Goal: Task Accomplishment & Management: Use online tool/utility

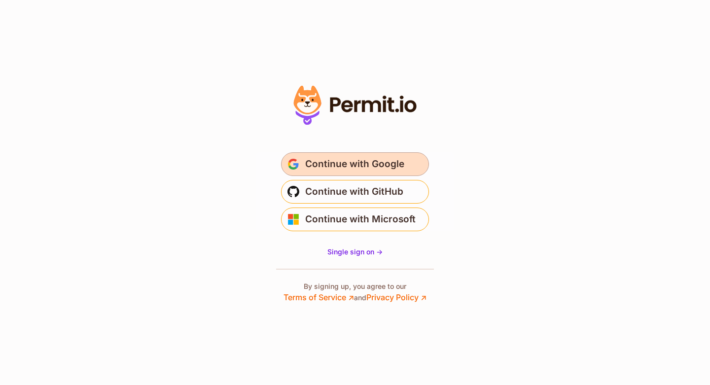
click at [316, 171] on span "Continue with Google" at bounding box center [354, 164] width 99 height 16
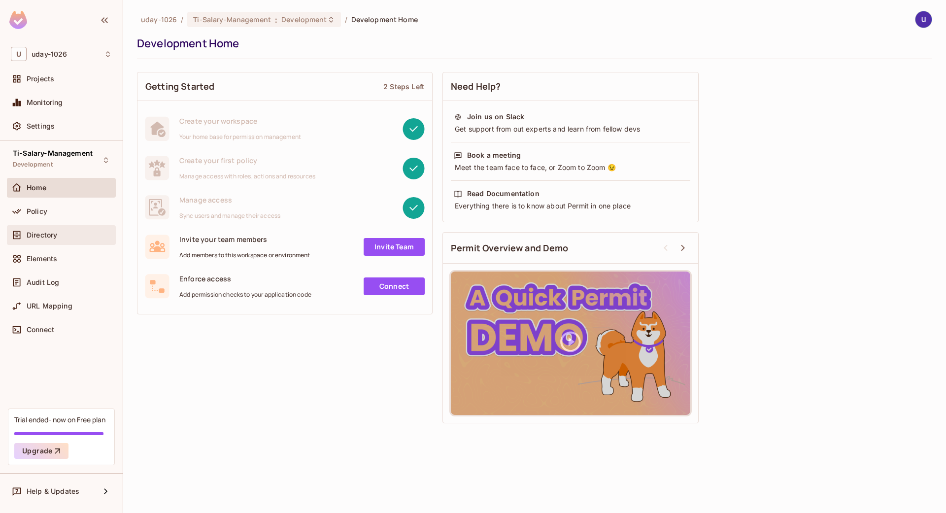
click at [42, 234] on span "Directory" at bounding box center [42, 235] width 31 height 8
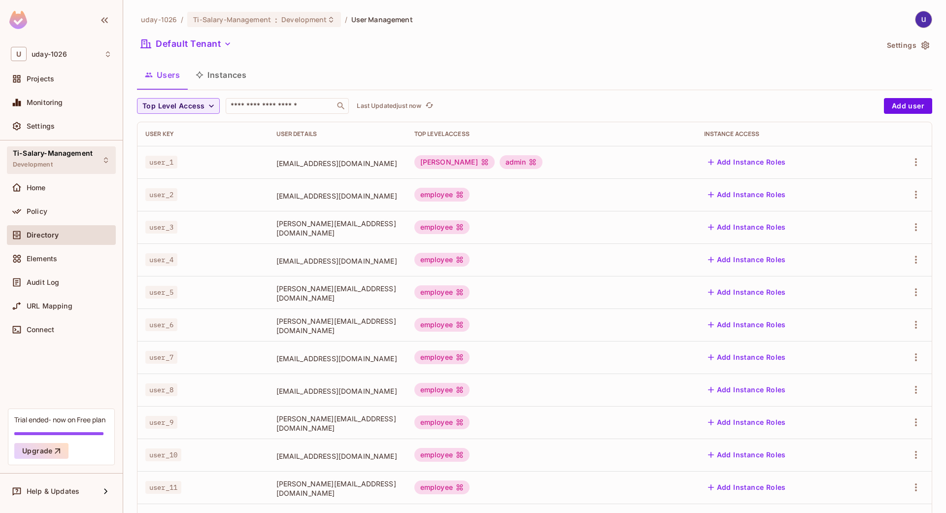
click at [50, 147] on div "Ti-Salary-Management Development" at bounding box center [61, 159] width 109 height 27
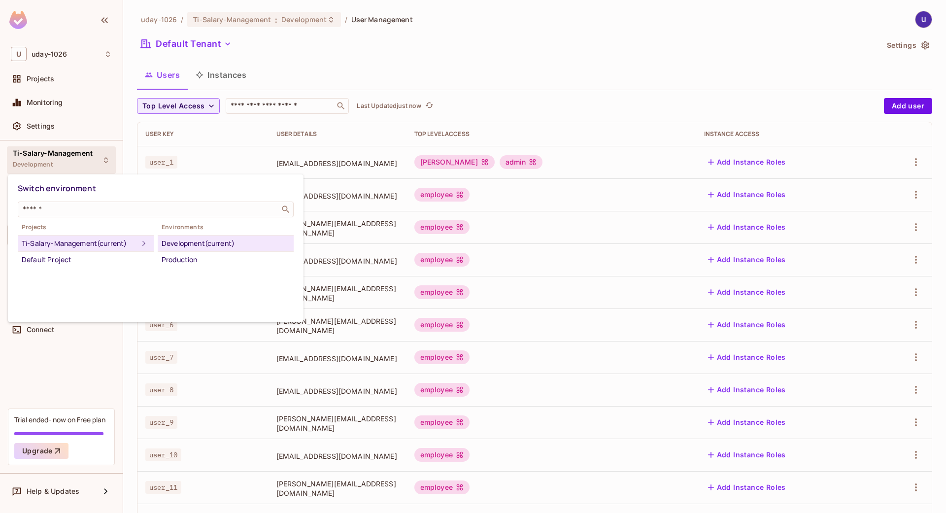
click at [57, 164] on div at bounding box center [473, 256] width 946 height 513
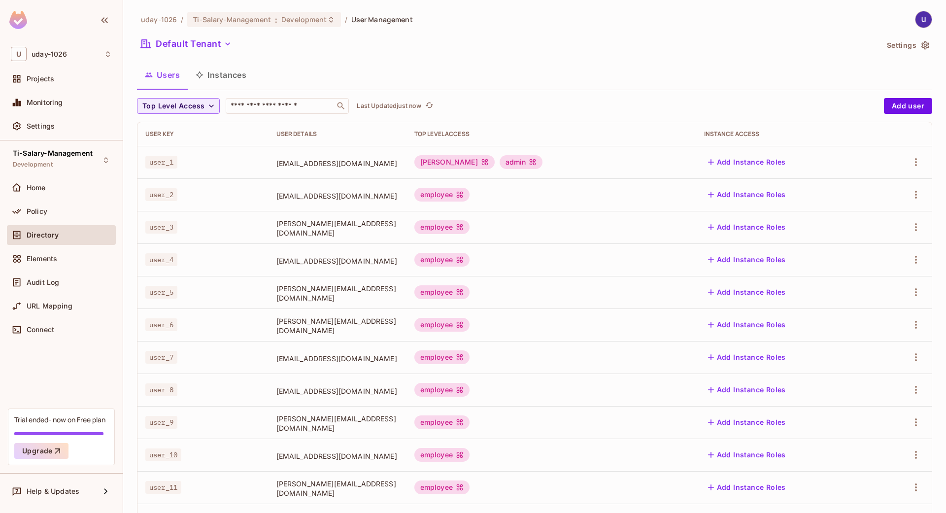
click at [57, 164] on div "Ti-Salary-Management Development" at bounding box center [53, 159] width 80 height 21
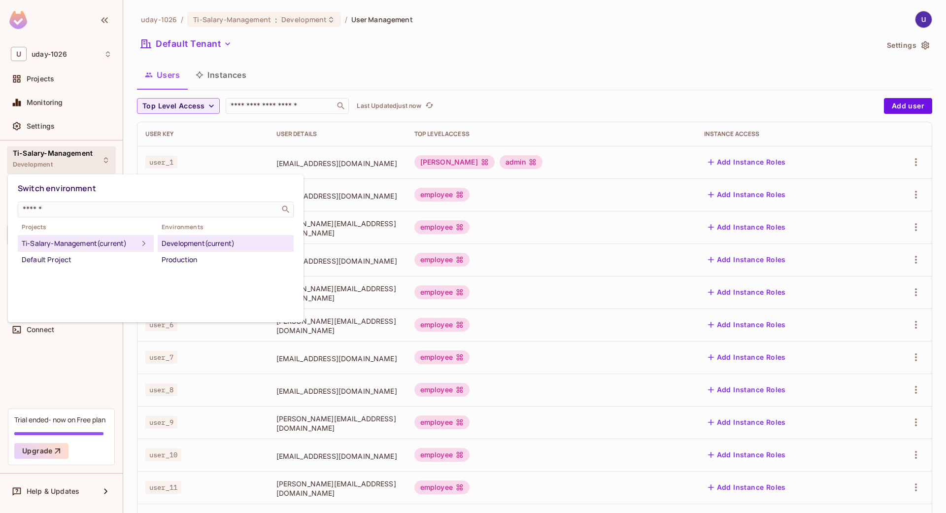
click at [190, 241] on div "Development (current)" at bounding box center [226, 244] width 128 height 12
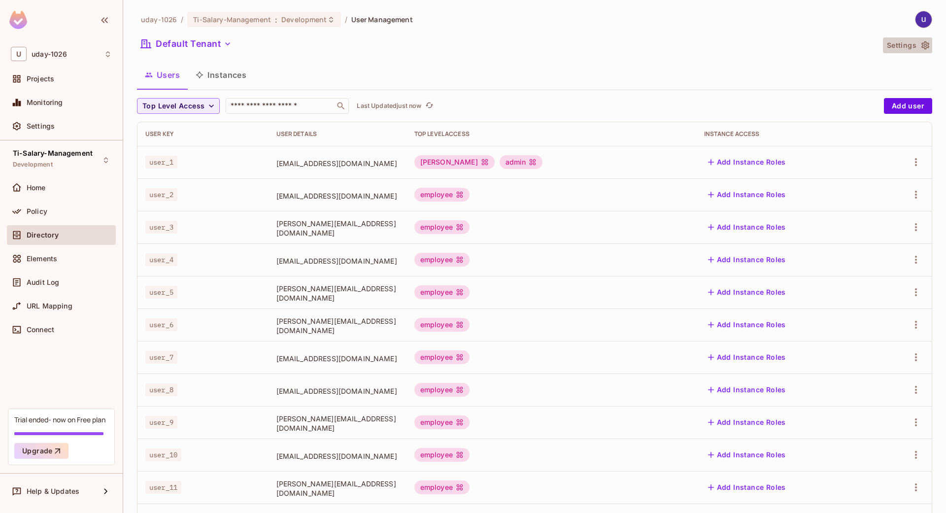
click at [921, 45] on icon "button" at bounding box center [926, 45] width 10 height 10
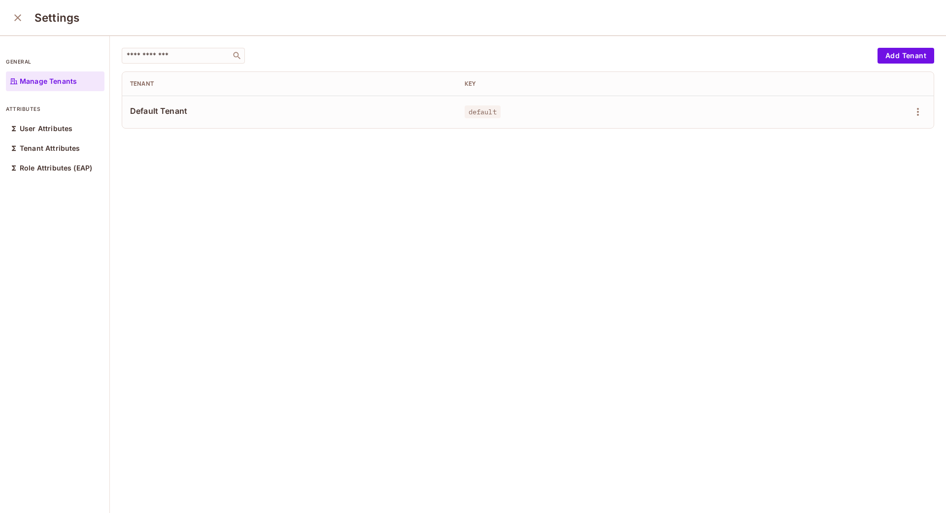
click at [20, 27] on button "close" at bounding box center [18, 18] width 20 height 20
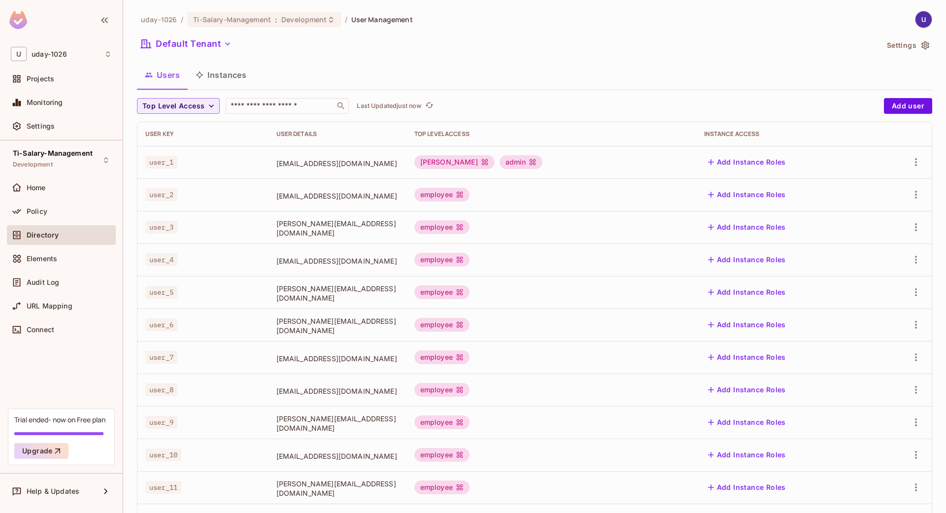
click at [916, 17] on img at bounding box center [924, 19] width 16 height 16
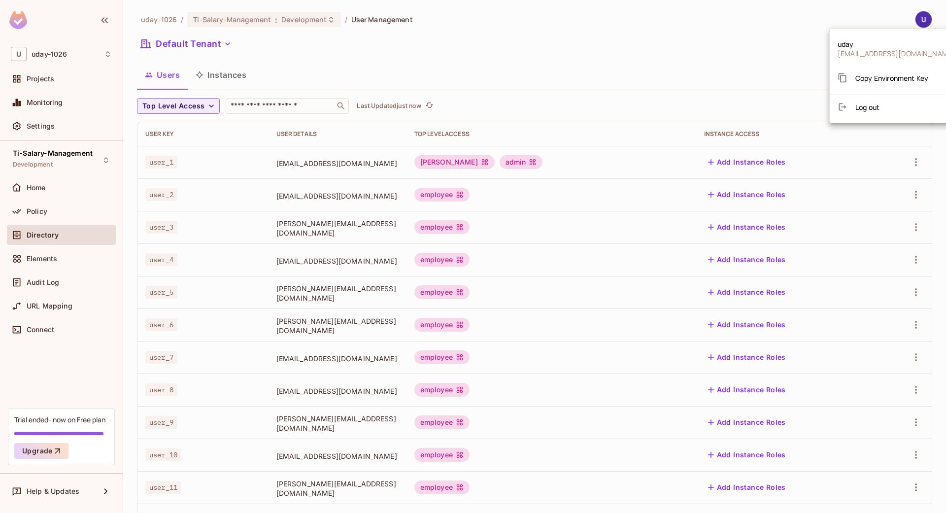
click at [885, 80] on span "Copy Environment Key" at bounding box center [892, 77] width 73 height 9
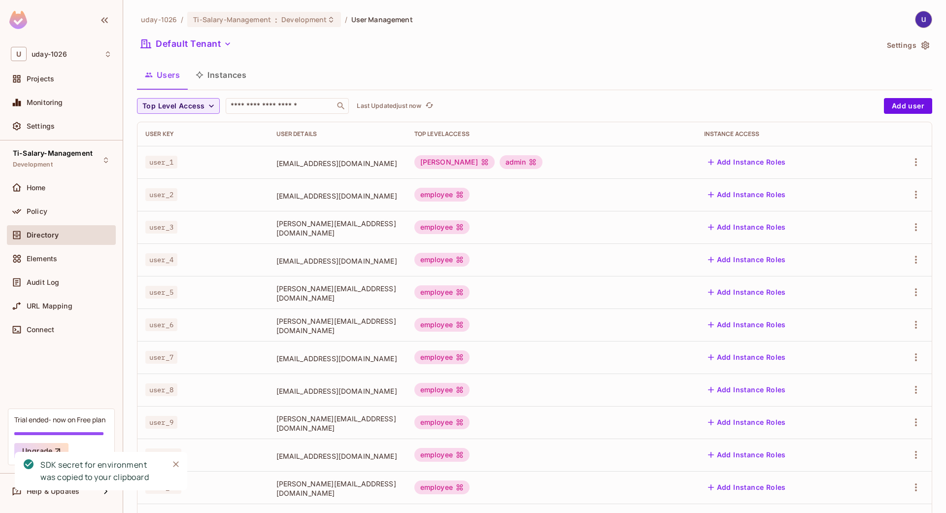
click at [916, 19] on img at bounding box center [924, 19] width 16 height 16
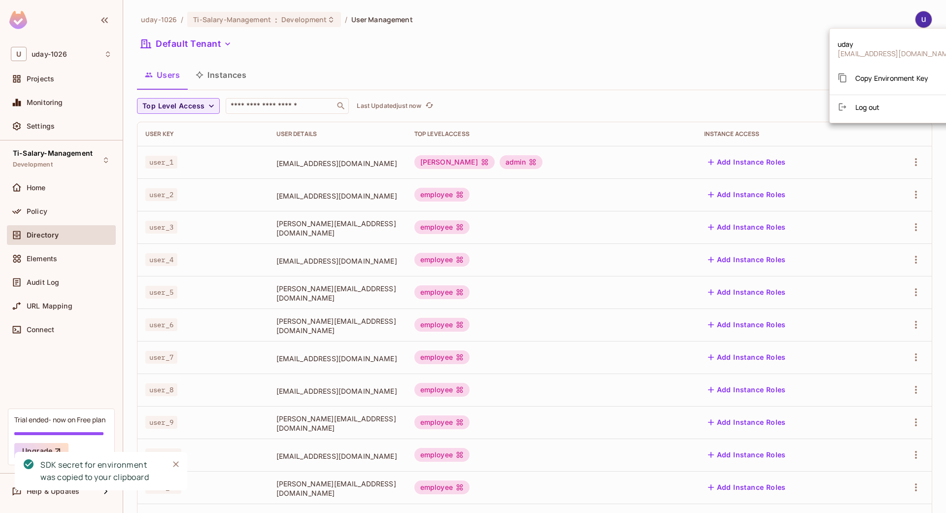
click at [890, 79] on span "Copy Environment Key" at bounding box center [892, 77] width 73 height 9
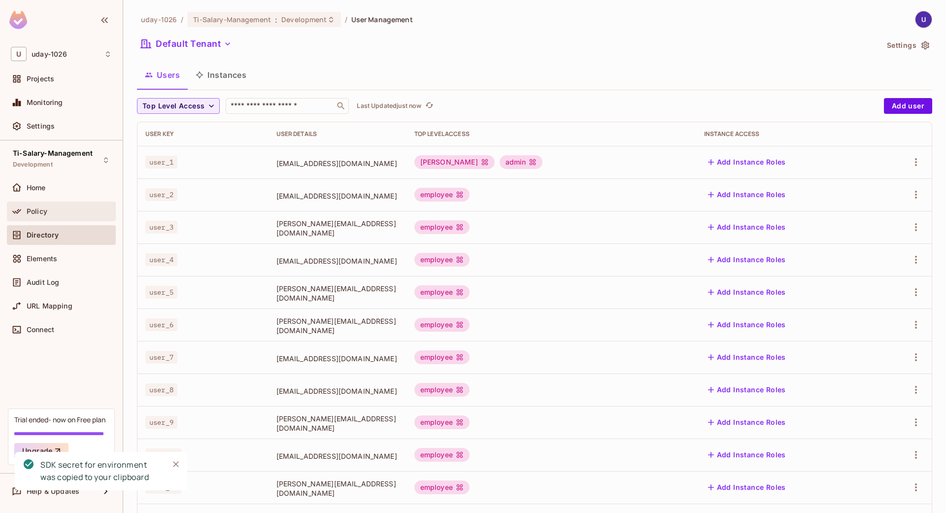
click at [37, 214] on span "Policy" at bounding box center [37, 211] width 21 height 8
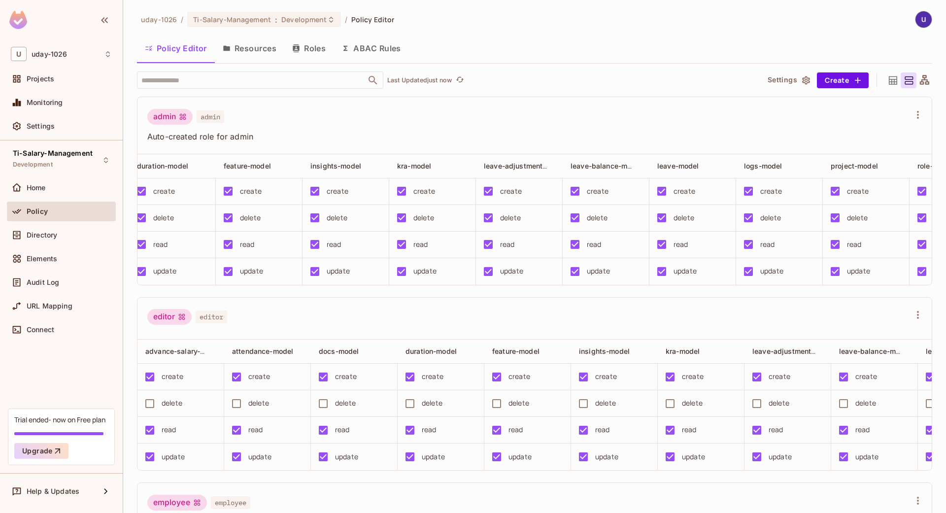
scroll to position [0, 290]
